Goal: Information Seeking & Learning: Learn about a topic

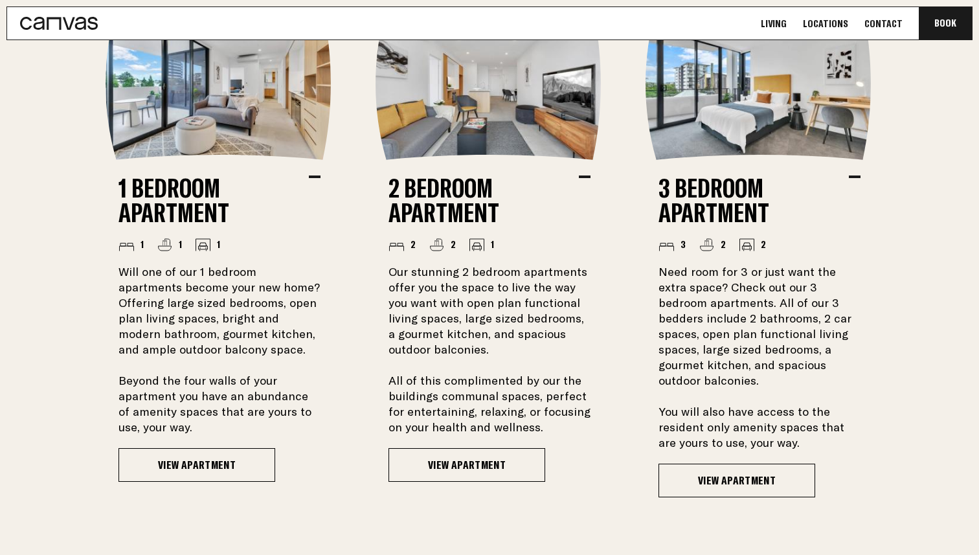
scroll to position [1047, 0]
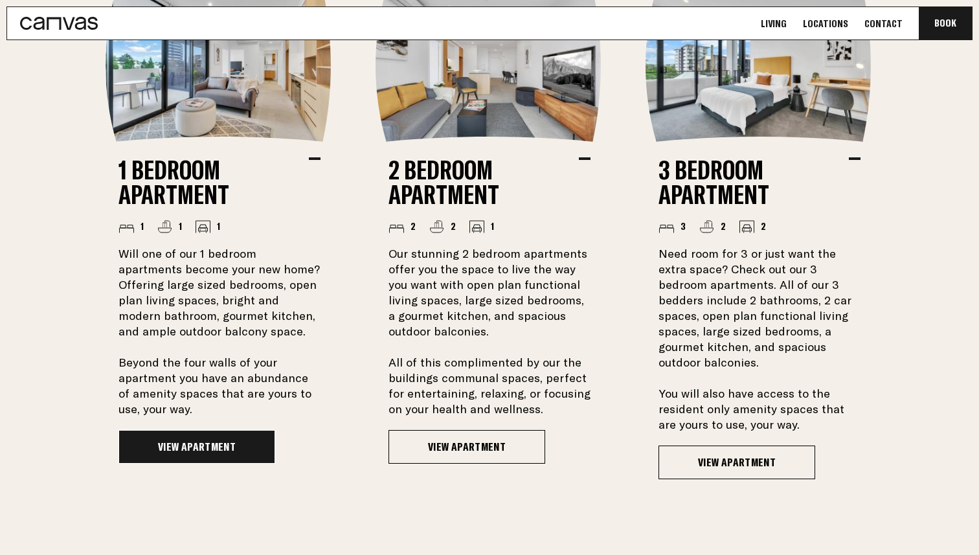
click at [175, 451] on link "View Apartment" at bounding box center [196, 447] width 157 height 34
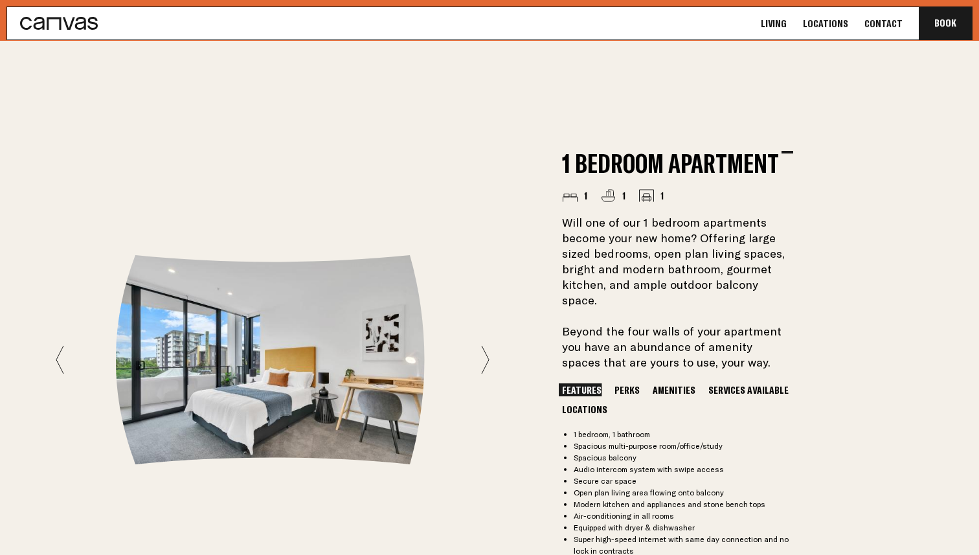
scroll to position [1024, 0]
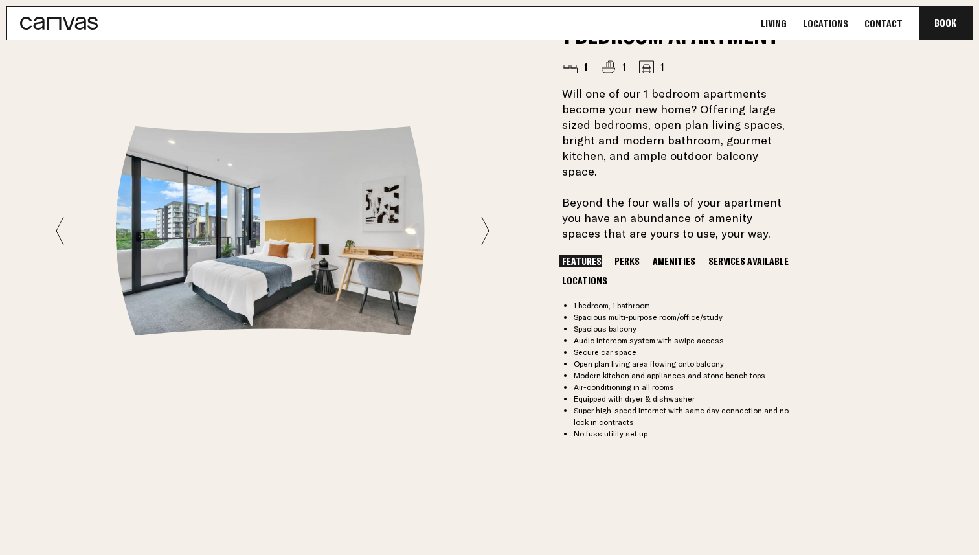
click at [484, 216] on icon at bounding box center [485, 230] width 8 height 29
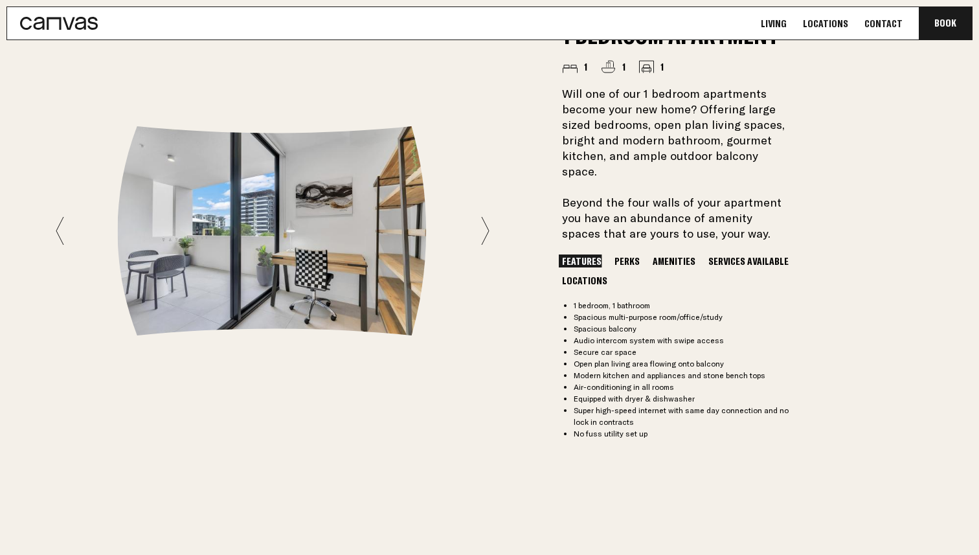
click at [484, 216] on icon at bounding box center [485, 230] width 8 height 29
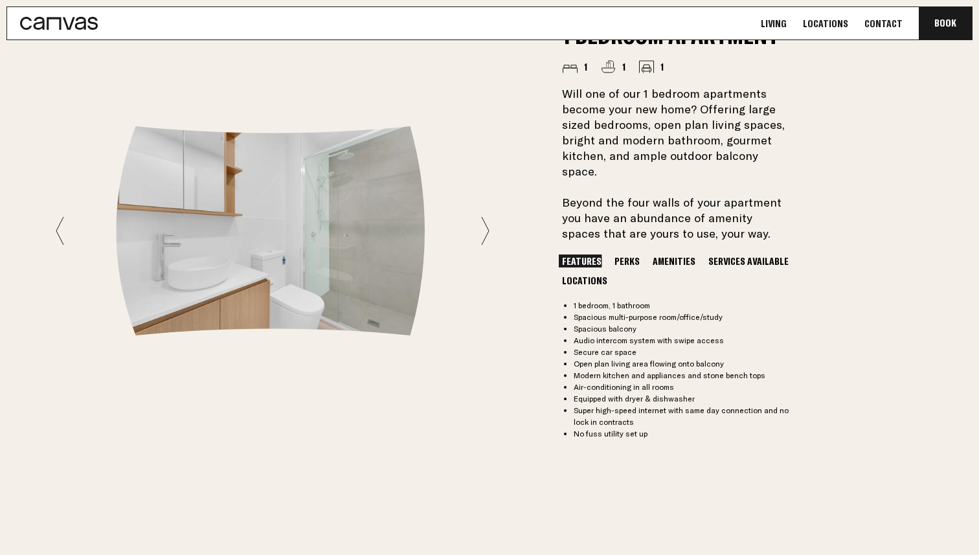
click at [484, 216] on icon at bounding box center [485, 230] width 8 height 29
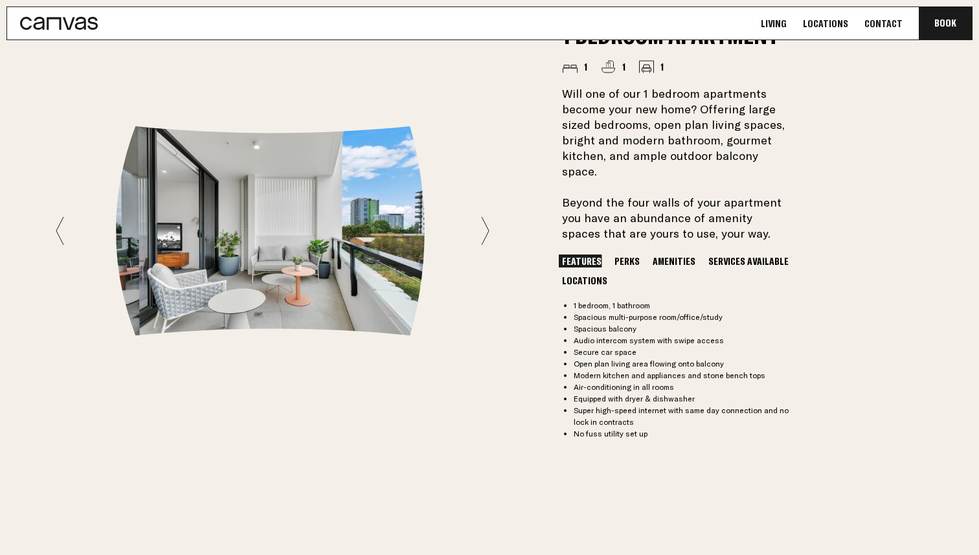
click at [484, 216] on icon at bounding box center [485, 230] width 8 height 29
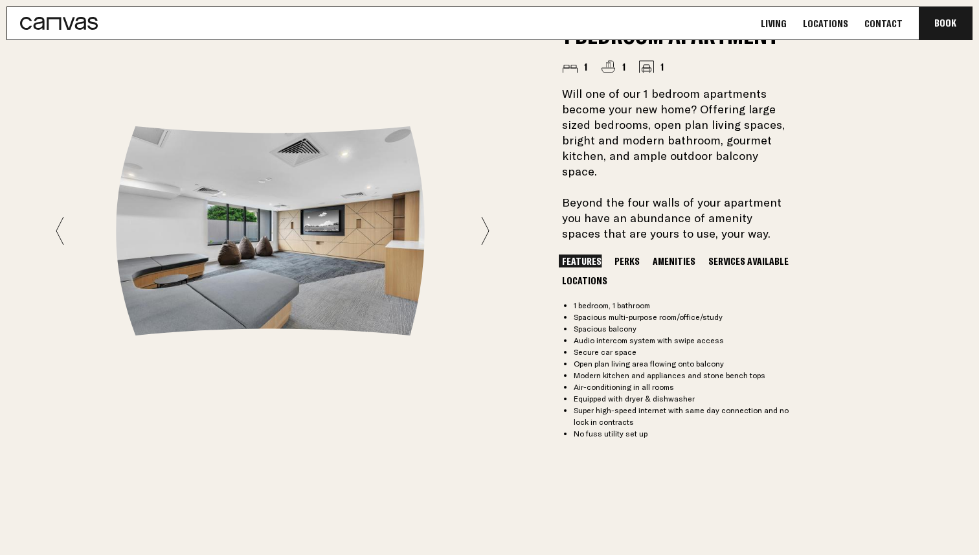
click at [484, 216] on icon at bounding box center [485, 230] width 8 height 29
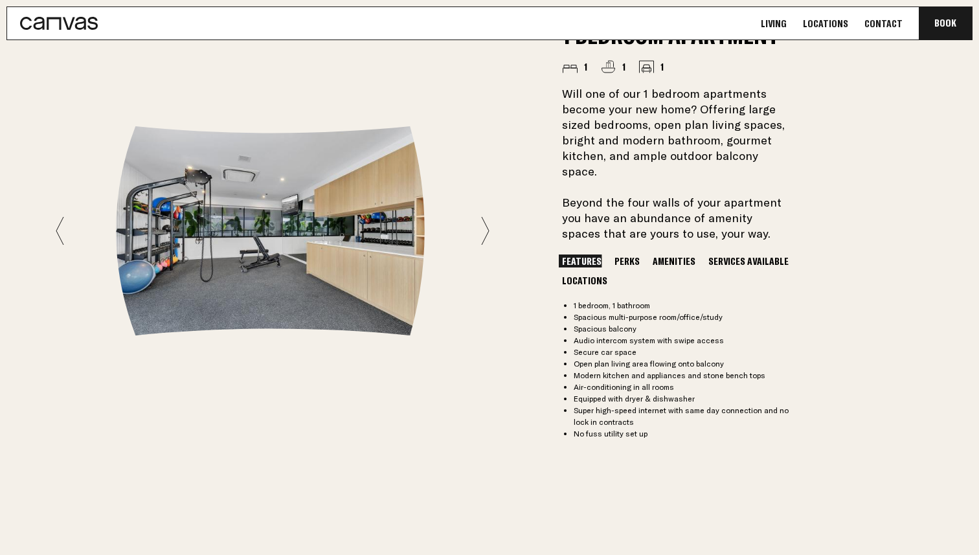
click at [484, 216] on icon at bounding box center [485, 230] width 8 height 29
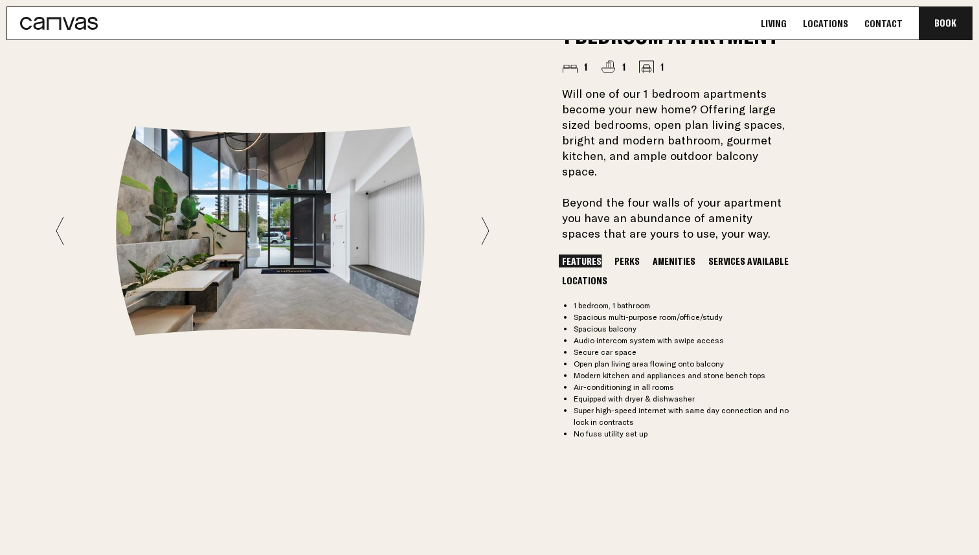
click at [485, 216] on icon at bounding box center [485, 230] width 8 height 29
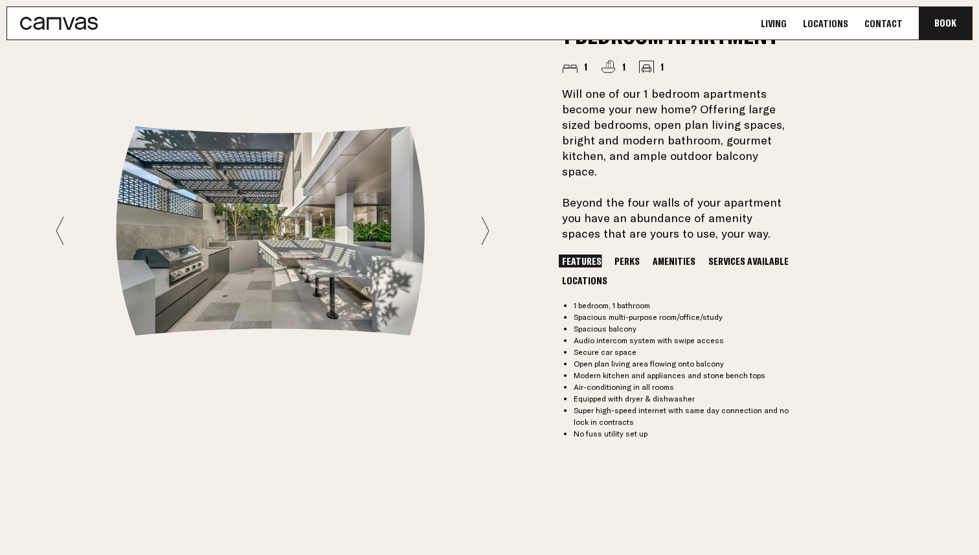
click at [485, 216] on icon at bounding box center [485, 230] width 8 height 29
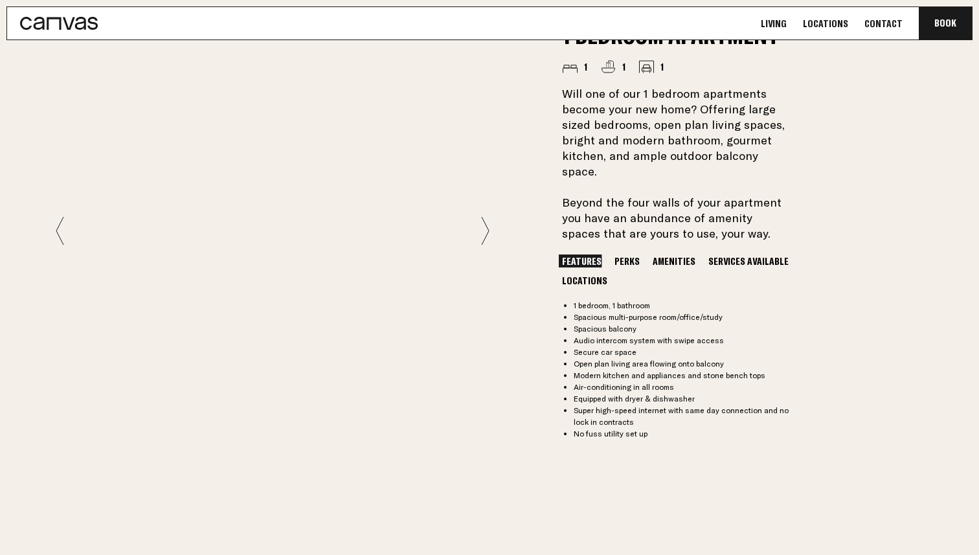
click at [485, 216] on icon at bounding box center [485, 230] width 8 height 29
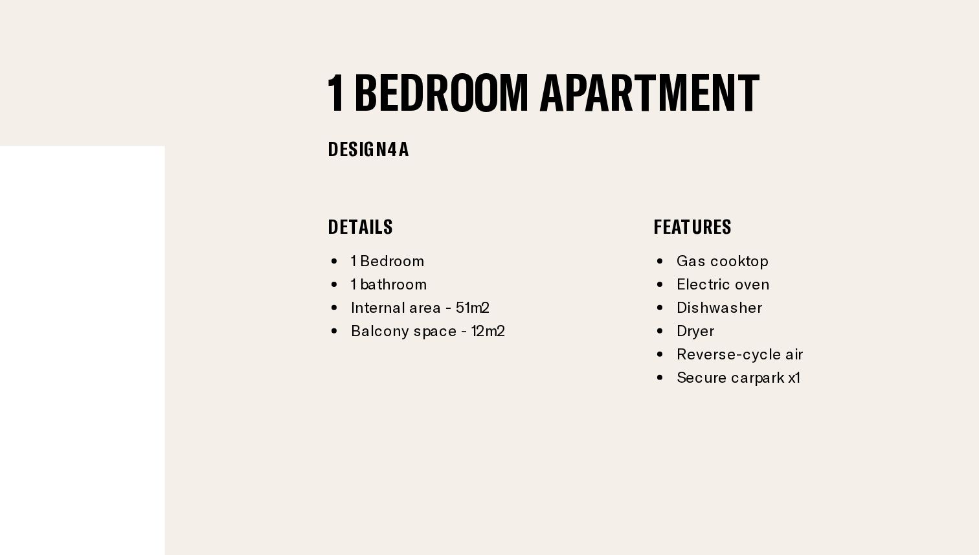
scroll to position [1515, 0]
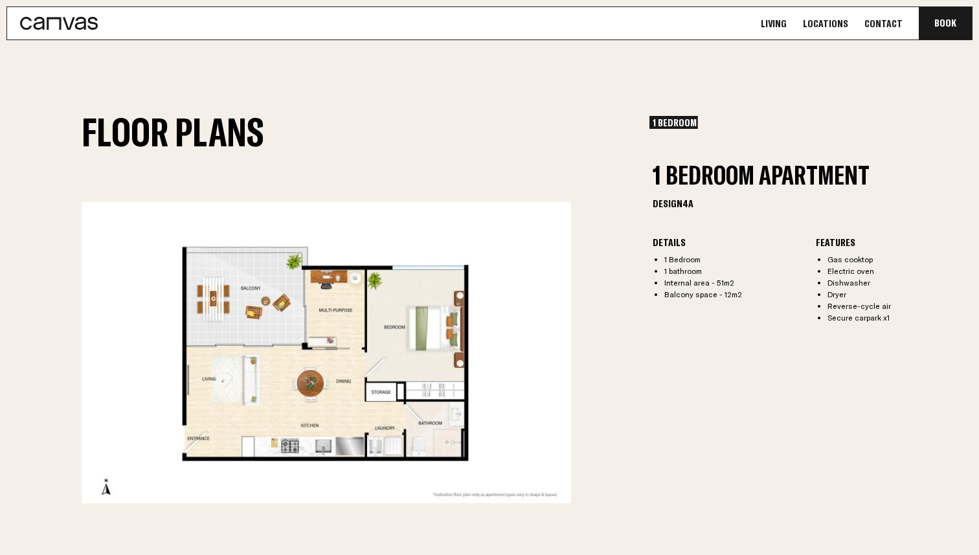
click at [835, 25] on link "Locations" at bounding box center [825, 24] width 53 height 14
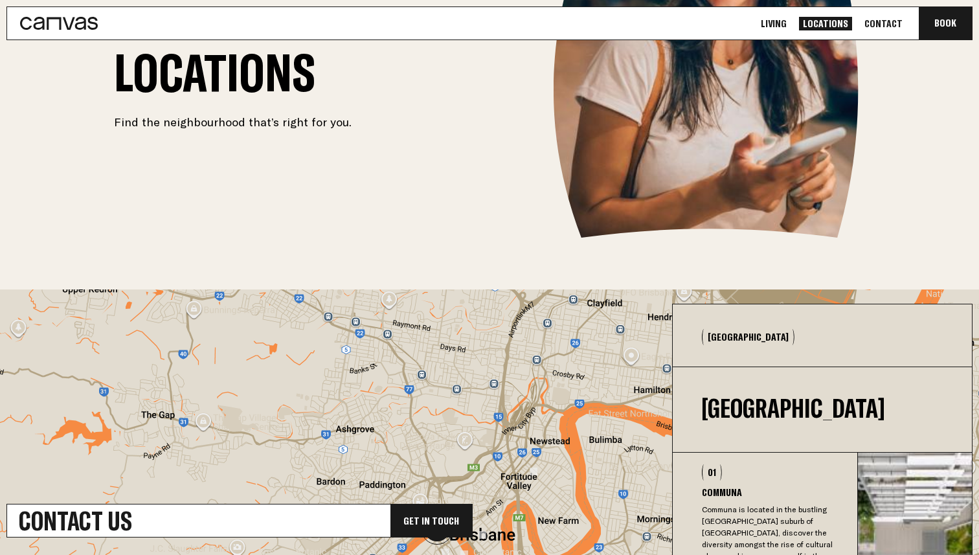
scroll to position [152, 0]
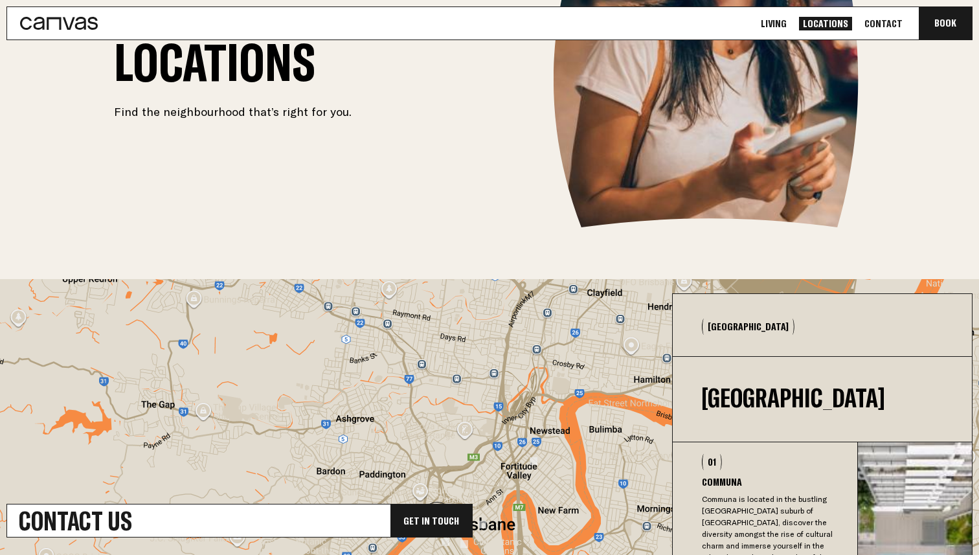
click at [790, 25] on link "Living" at bounding box center [774, 24] width 34 height 14
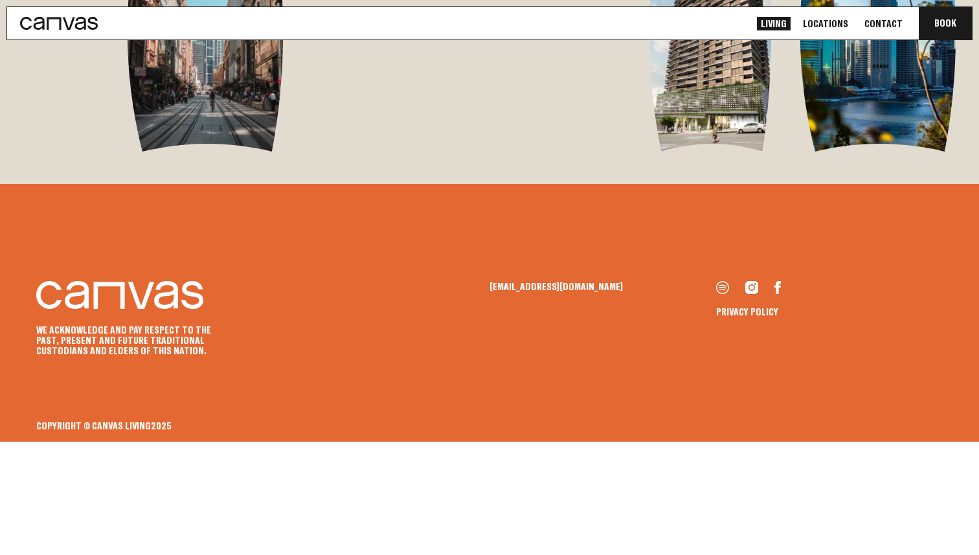
scroll to position [2805, 0]
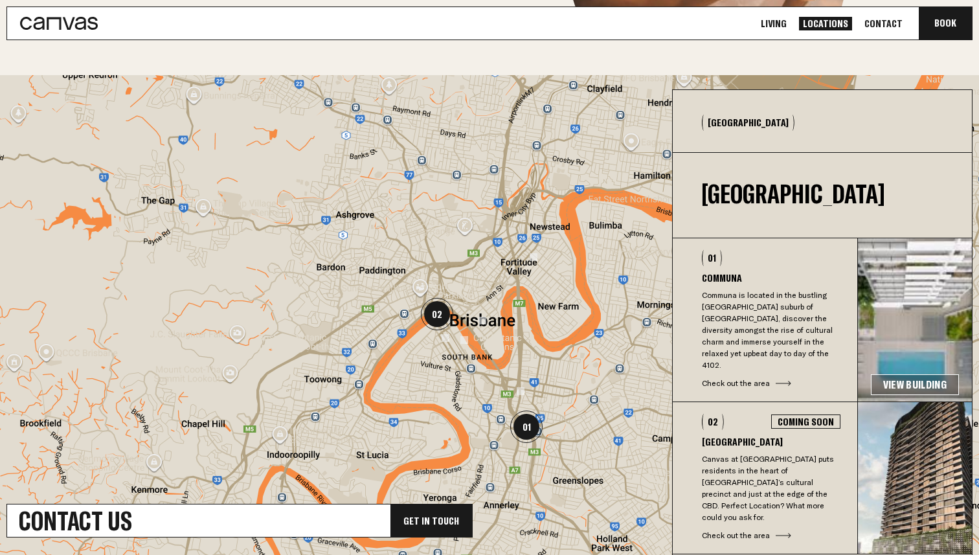
scroll to position [437, 0]
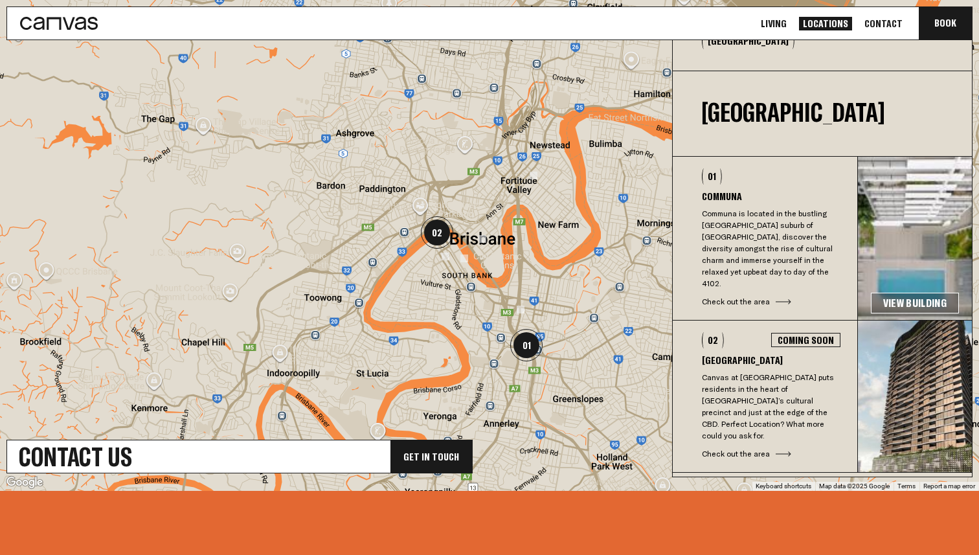
click at [820, 357] on div "02 Coming Soon [GEOGRAPHIC_DATA] Canvas at [GEOGRAPHIC_DATA] puts residents in …" at bounding box center [765, 396] width 185 height 128
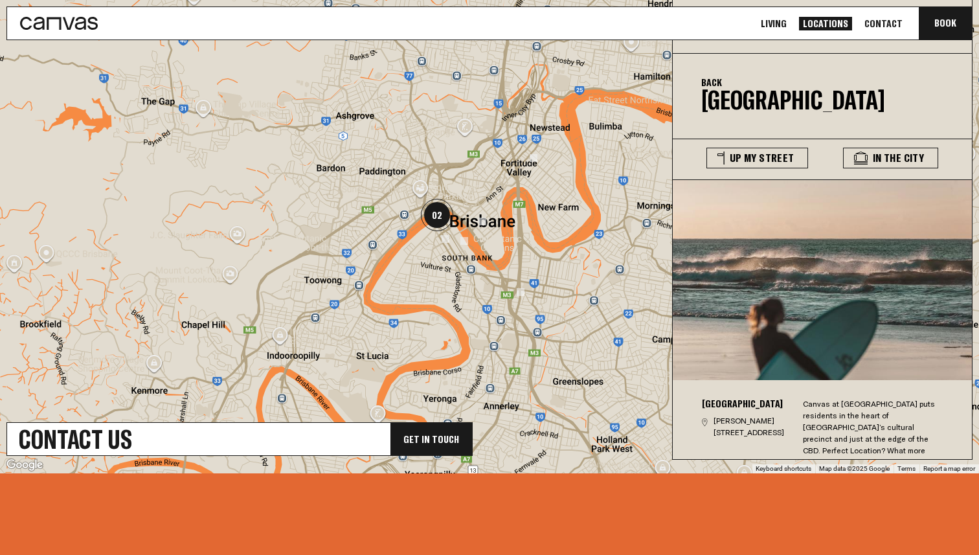
scroll to position [13, 0]
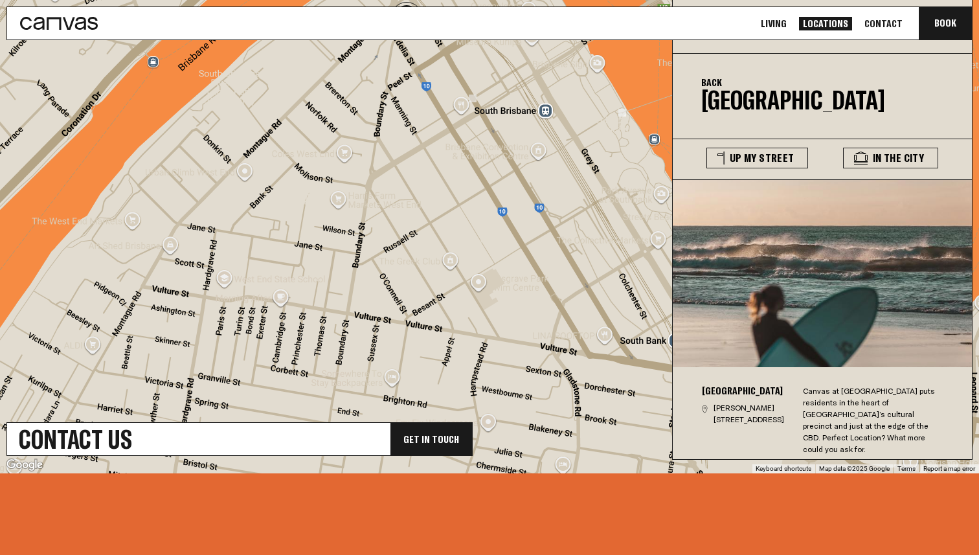
click at [475, 99] on img at bounding box center [473, 99] width 8 height 8
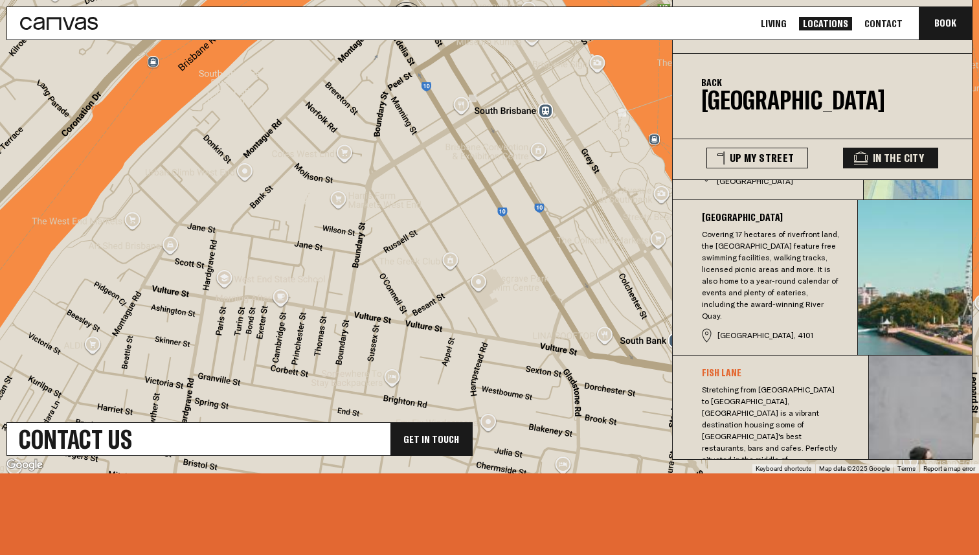
scroll to position [308, 0]
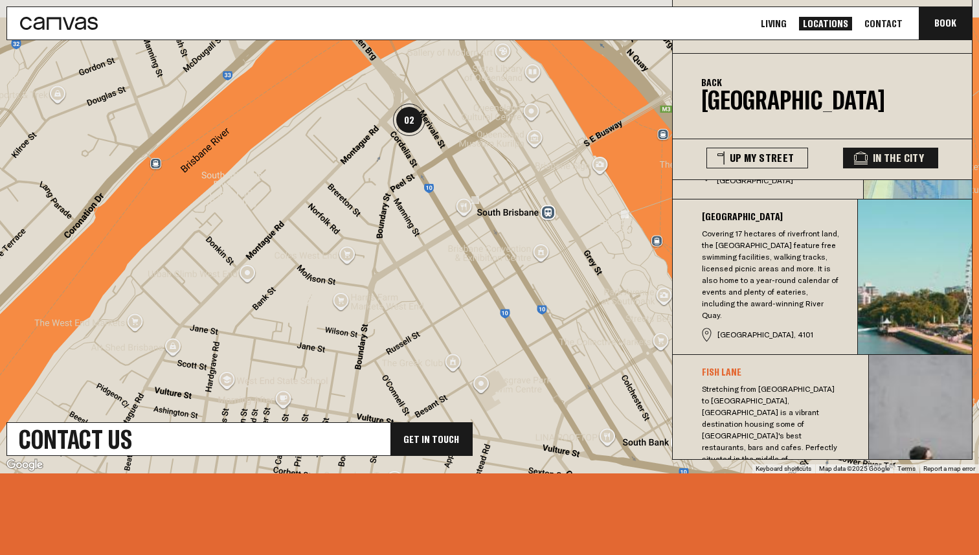
drag, startPoint x: 425, startPoint y: 130, endPoint x: 436, endPoint y: 230, distance: 100.3
click at [434, 231] on div at bounding box center [489, 224] width 979 height 497
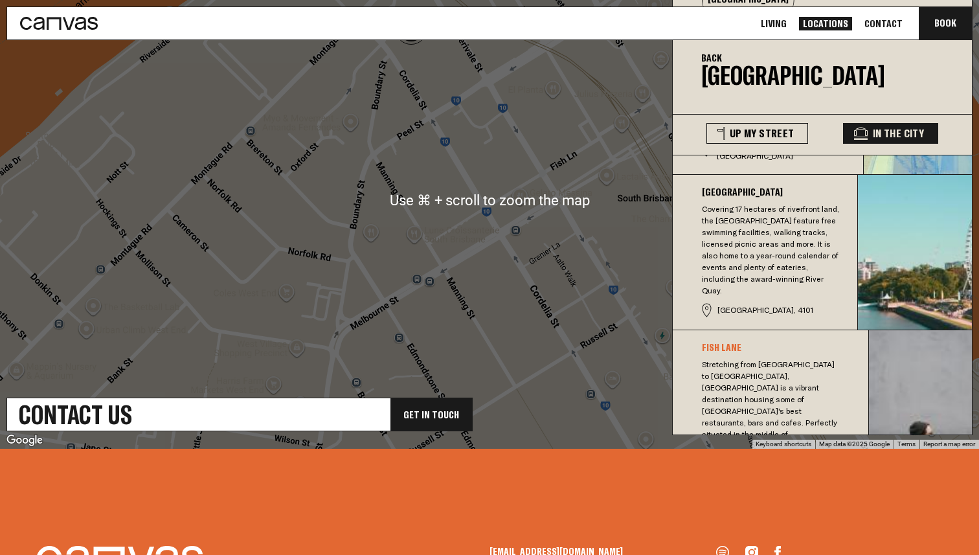
click at [436, 189] on div at bounding box center [489, 199] width 979 height 497
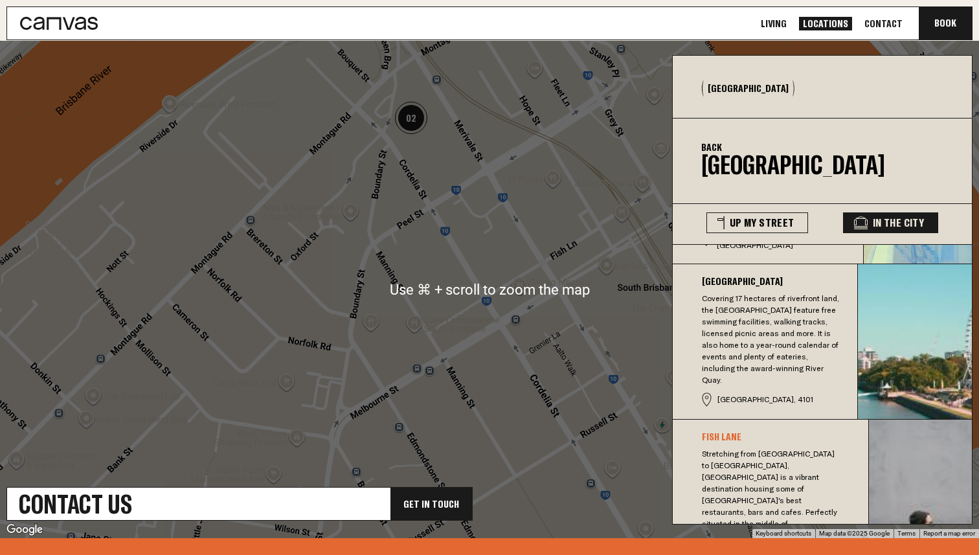
scroll to position [385, 0]
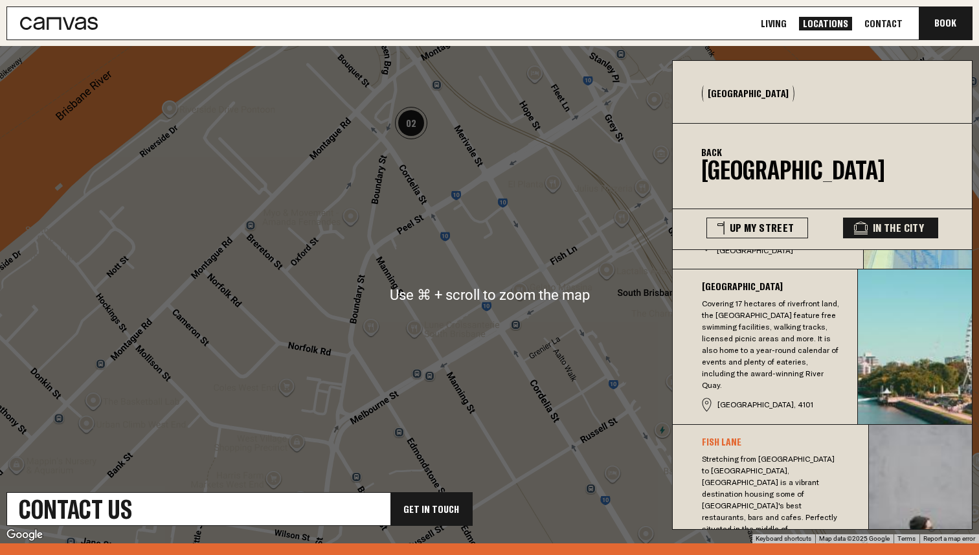
click at [436, 189] on div at bounding box center [489, 294] width 979 height 497
click at [418, 129] on img "02" at bounding box center [411, 123] width 32 height 32
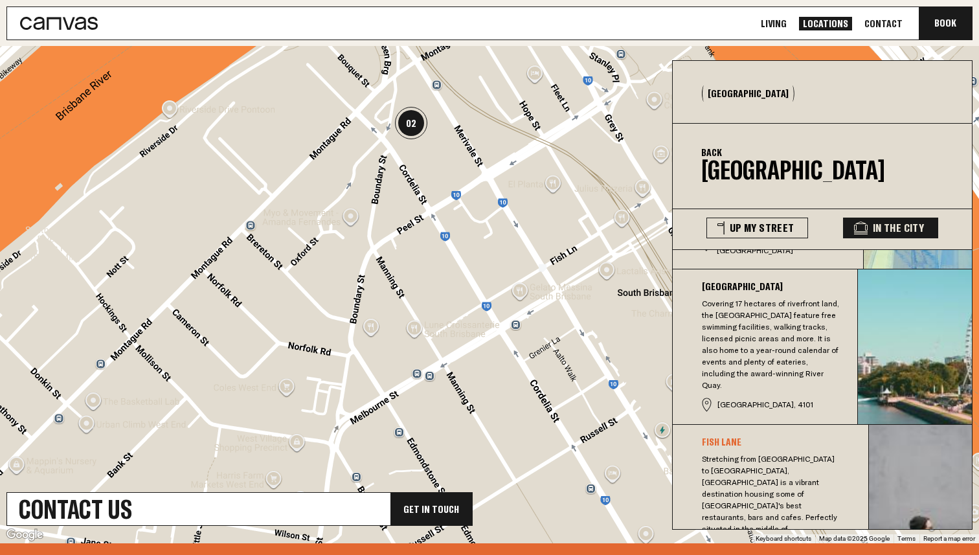
click at [414, 133] on img "02" at bounding box center [411, 123] width 32 height 32
click at [405, 122] on img "02" at bounding box center [411, 123] width 32 height 32
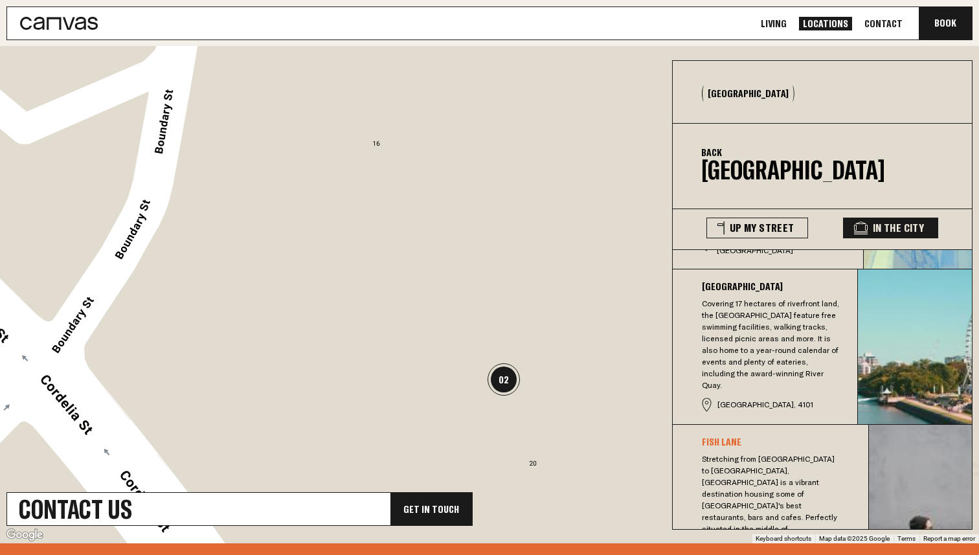
scroll to position [413, 0]
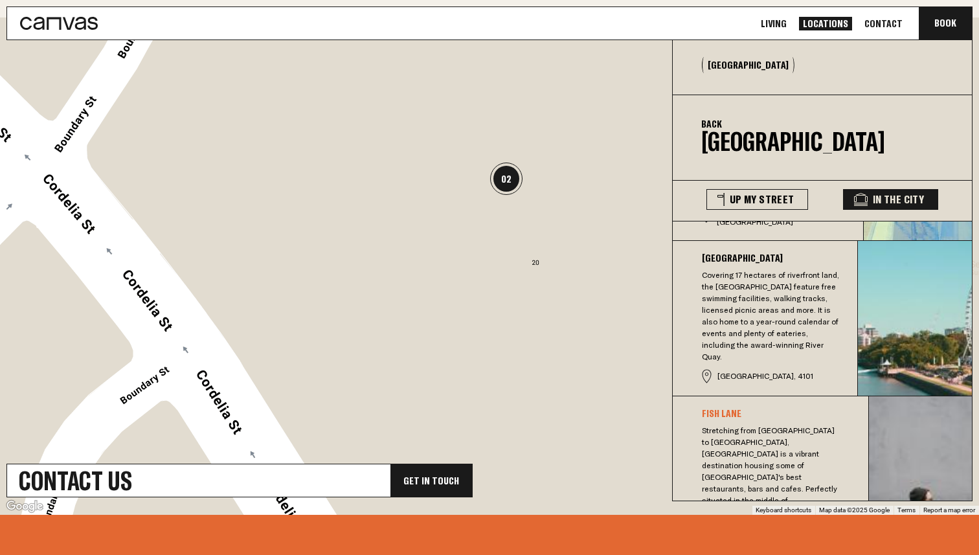
drag, startPoint x: 456, startPoint y: 398, endPoint x: 457, endPoint y: 207, distance: 191.0
click at [457, 207] on div at bounding box center [489, 265] width 979 height 497
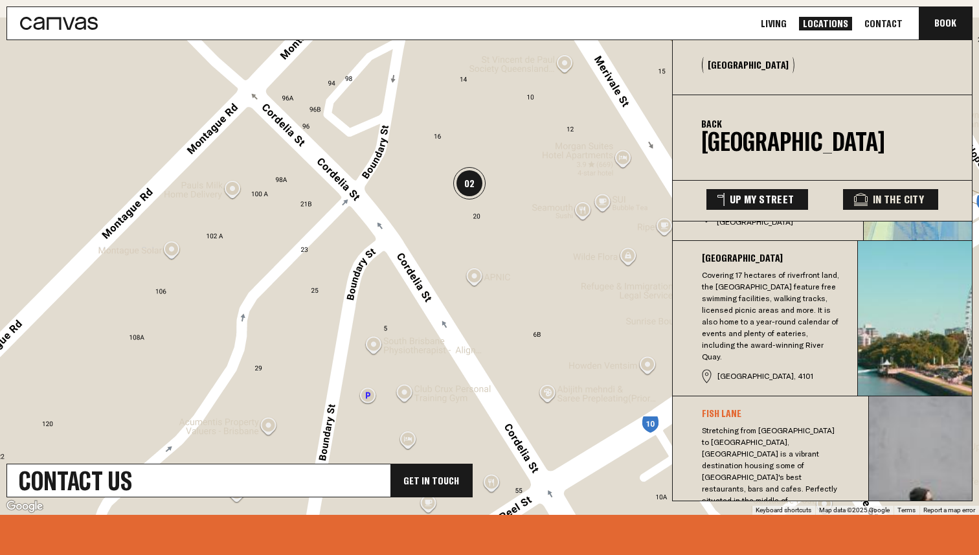
click at [773, 198] on button "Up My Street" at bounding box center [757, 199] width 102 height 21
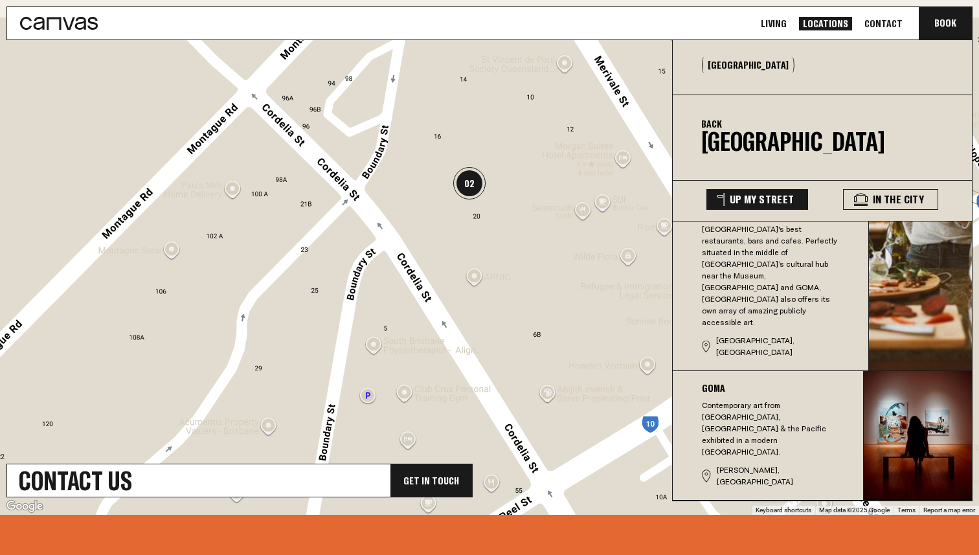
scroll to position [308, 0]
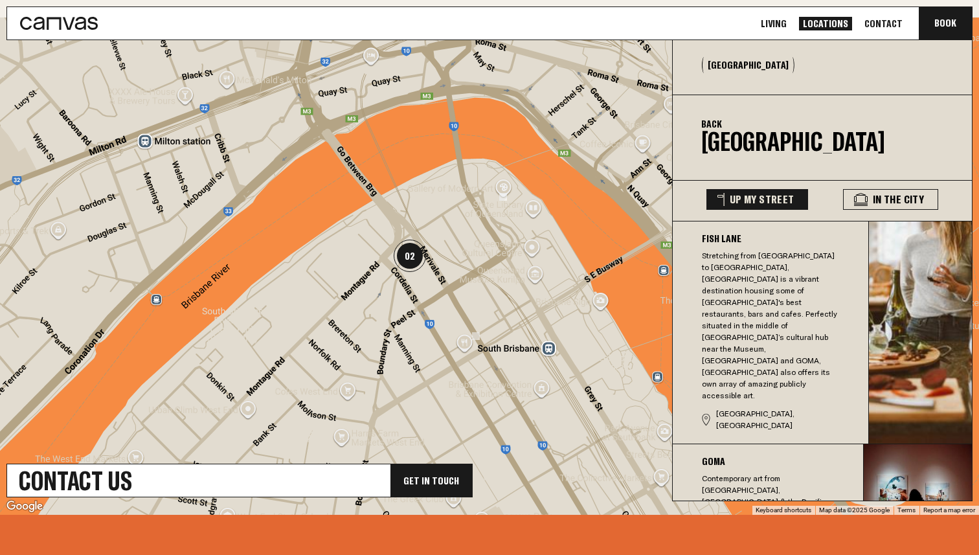
click at [775, 27] on link "Living" at bounding box center [774, 24] width 34 height 14
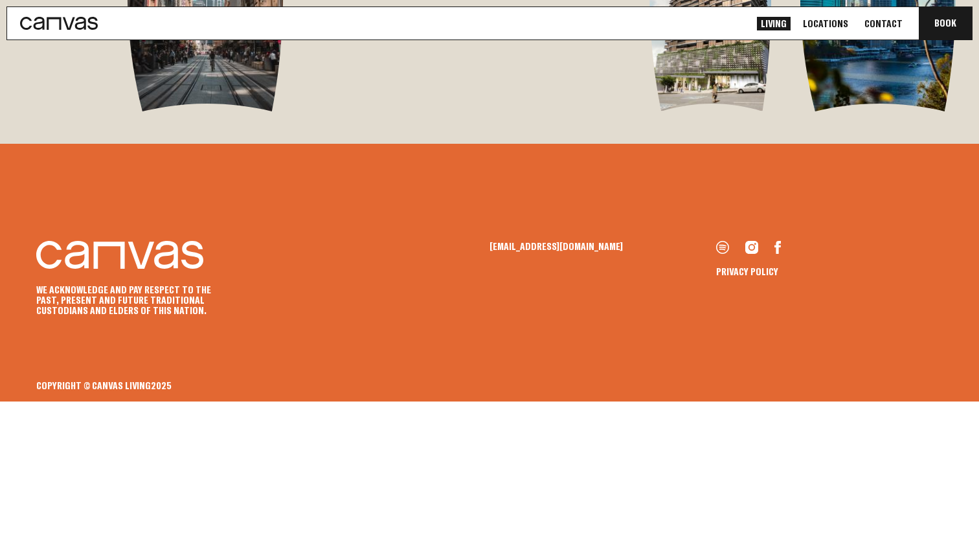
scroll to position [2859, 0]
